Goal: Transaction & Acquisition: Download file/media

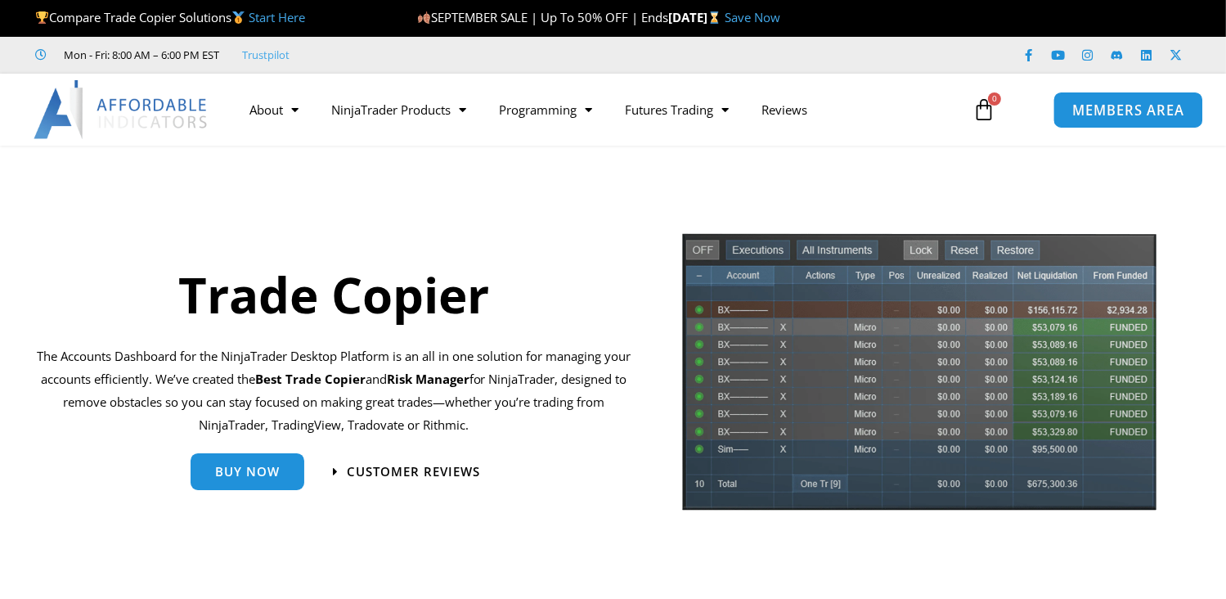
click at [1130, 110] on span "MEMBERS AREA" at bounding box center [1128, 110] width 112 height 14
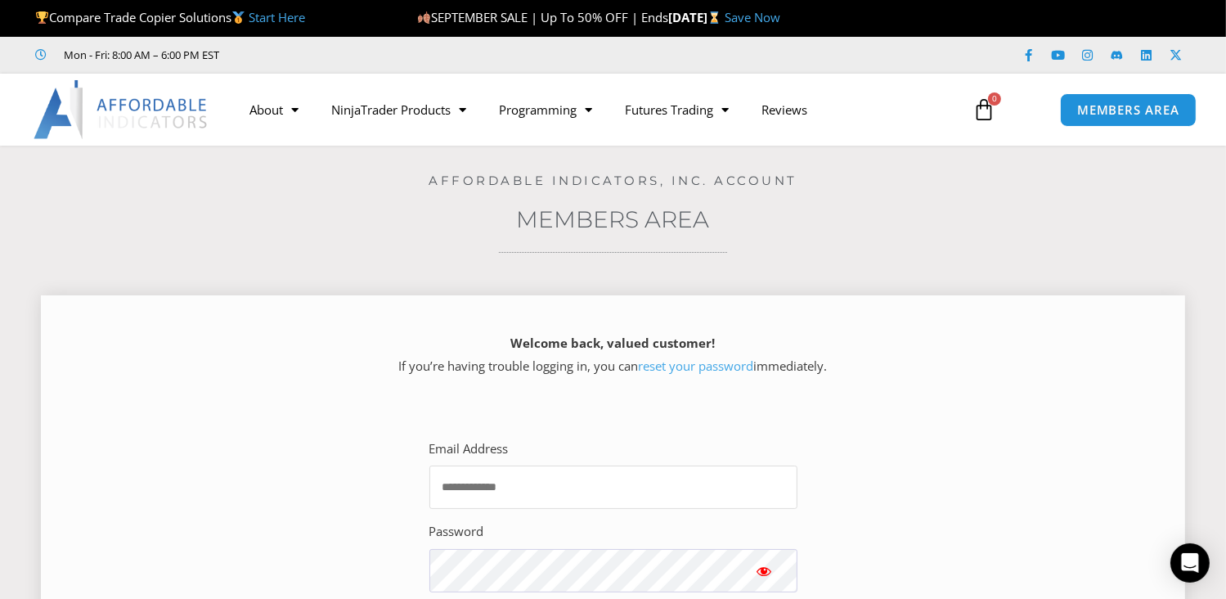
click at [722, 490] on input "Email Address" at bounding box center [613, 486] width 368 height 43
type input "**********"
click at [1011, 325] on div "Welcome back, valued customer! If you’re having trouble logging in, you can res…" at bounding box center [613, 358] width 1104 height 68
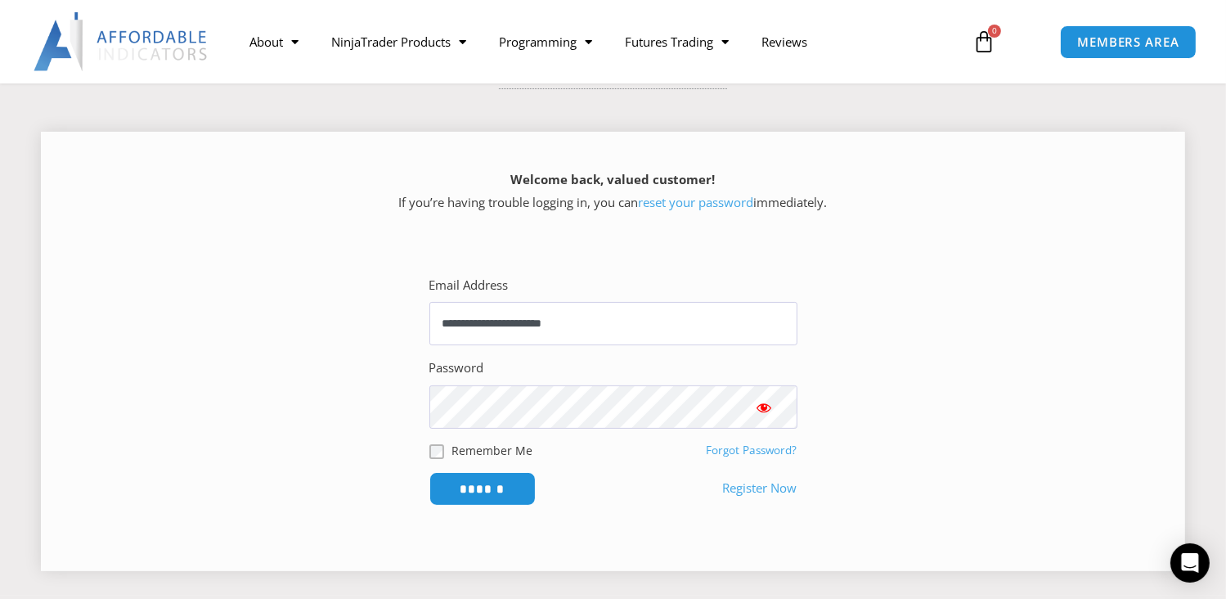
scroll to position [196, 0]
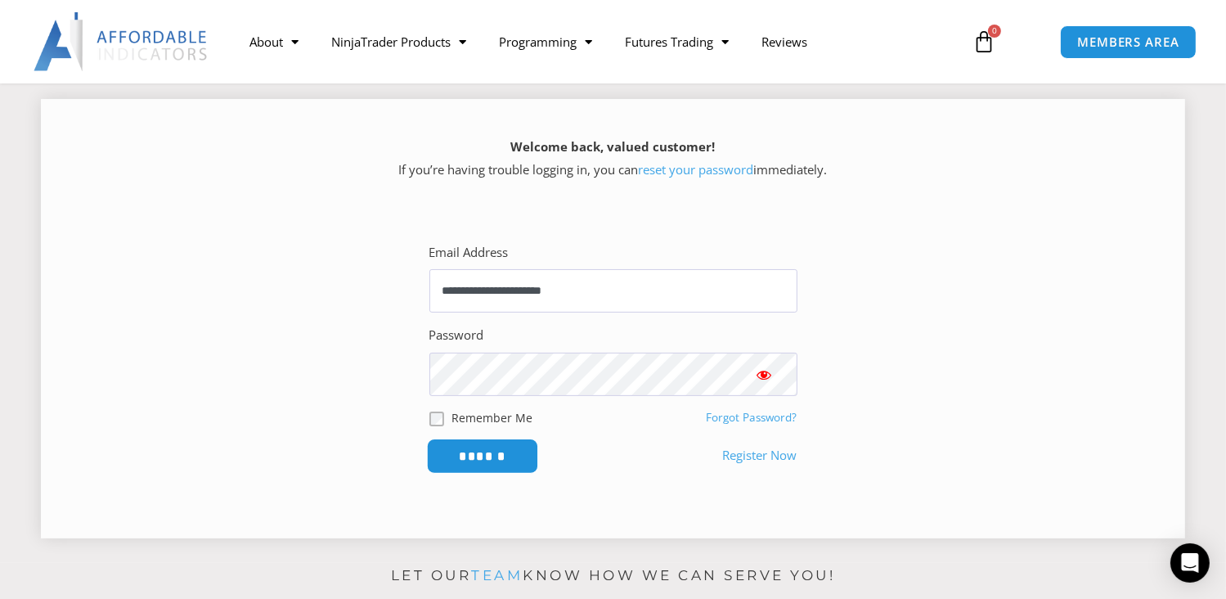
click at [465, 465] on input "******" at bounding box center [482, 455] width 112 height 35
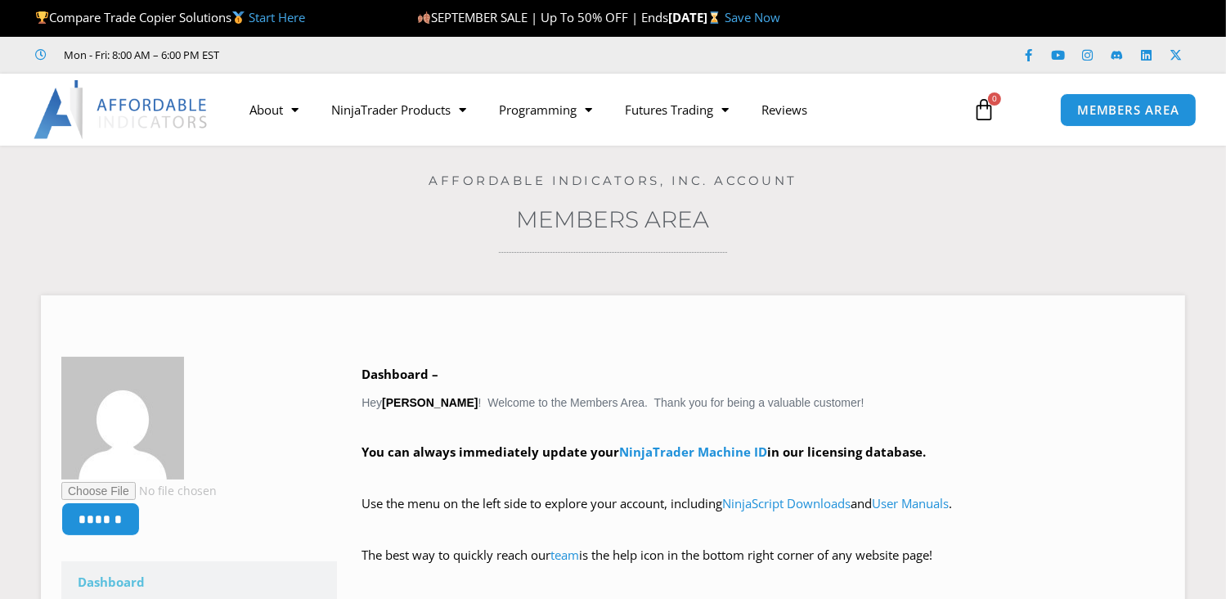
drag, startPoint x: 0, startPoint y: 0, endPoint x: 468, endPoint y: 452, distance: 650.8
click at [468, 452] on strong "You can always immediately update your NinjaTrader Machine ID in our licensing …" at bounding box center [644, 451] width 564 height 16
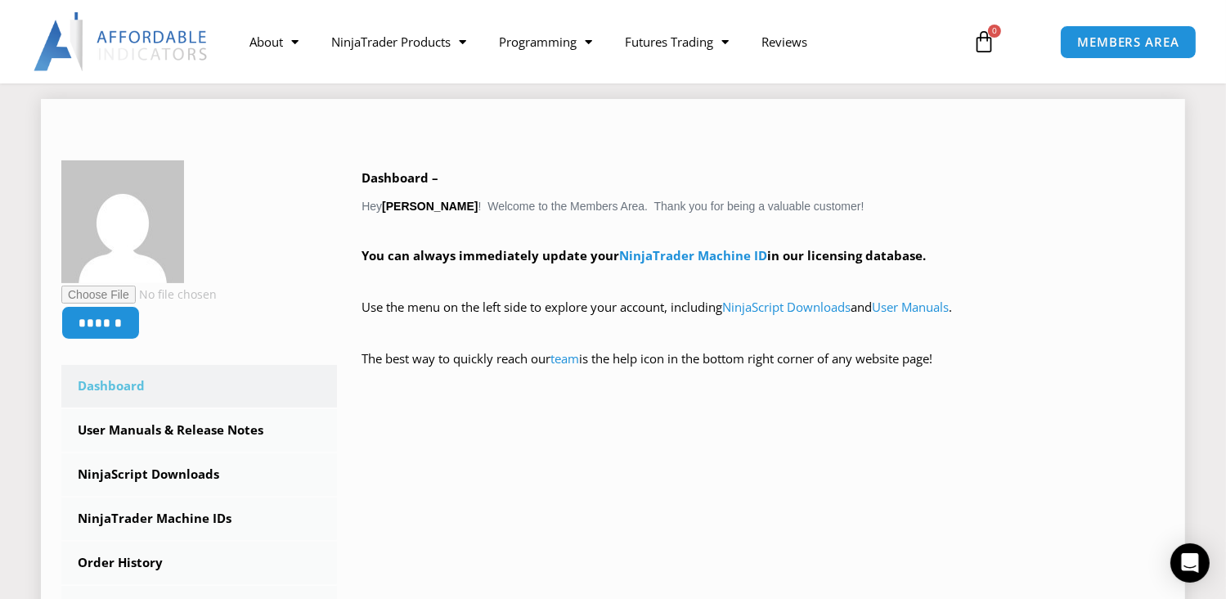
scroll to position [294, 0]
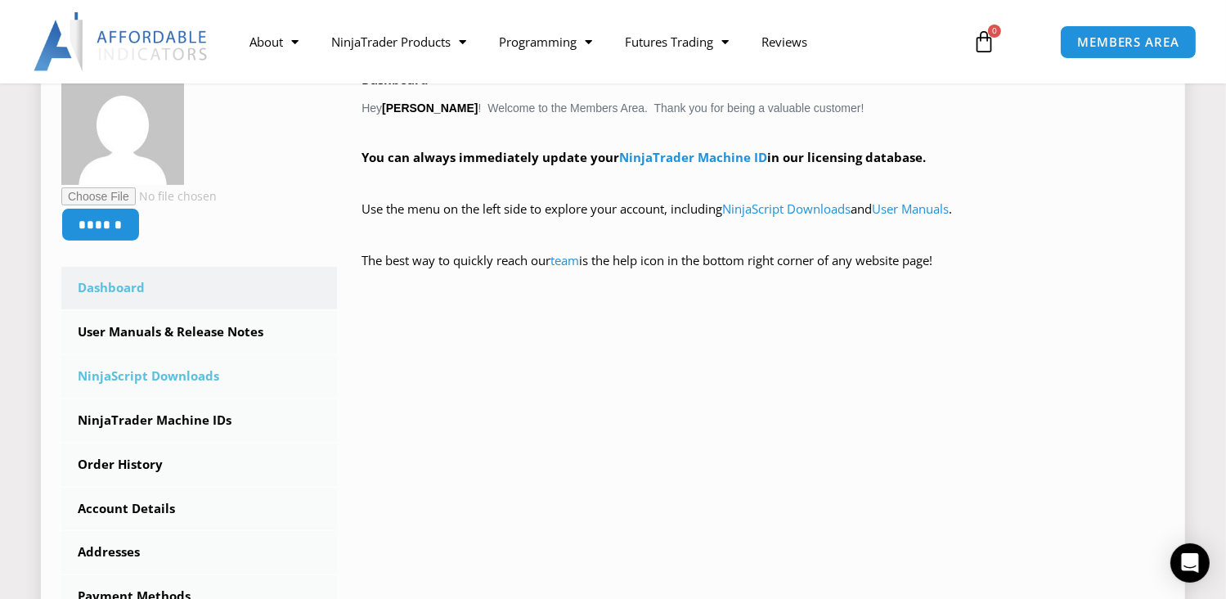
click at [164, 369] on link "NinjaScript Downloads" at bounding box center [199, 376] width 276 height 43
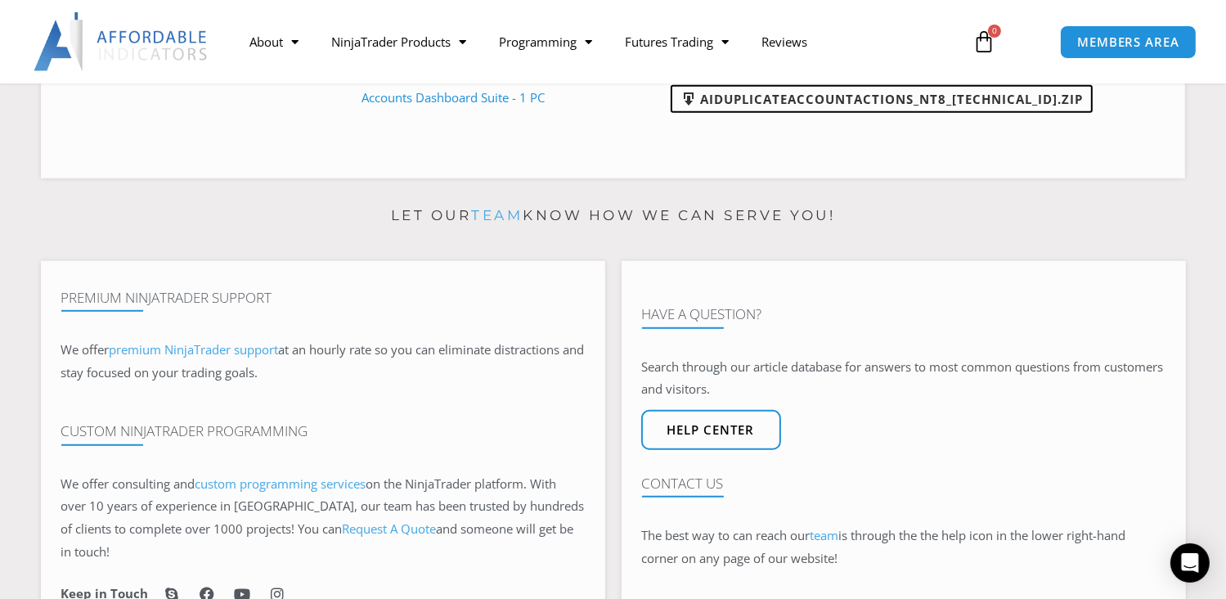
scroll to position [911, 0]
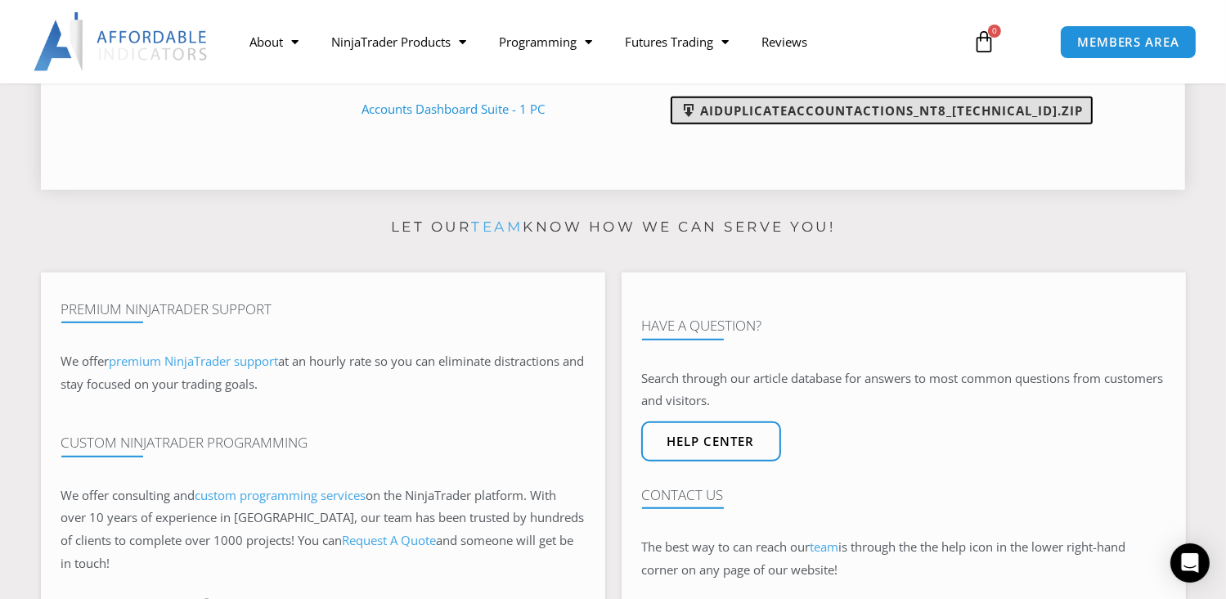
click at [973, 119] on link "AIDuplicateAccountActions_NT8_25.9.18.2.zip" at bounding box center [882, 111] width 422 height 28
